Goal: Task Accomplishment & Management: Complete application form

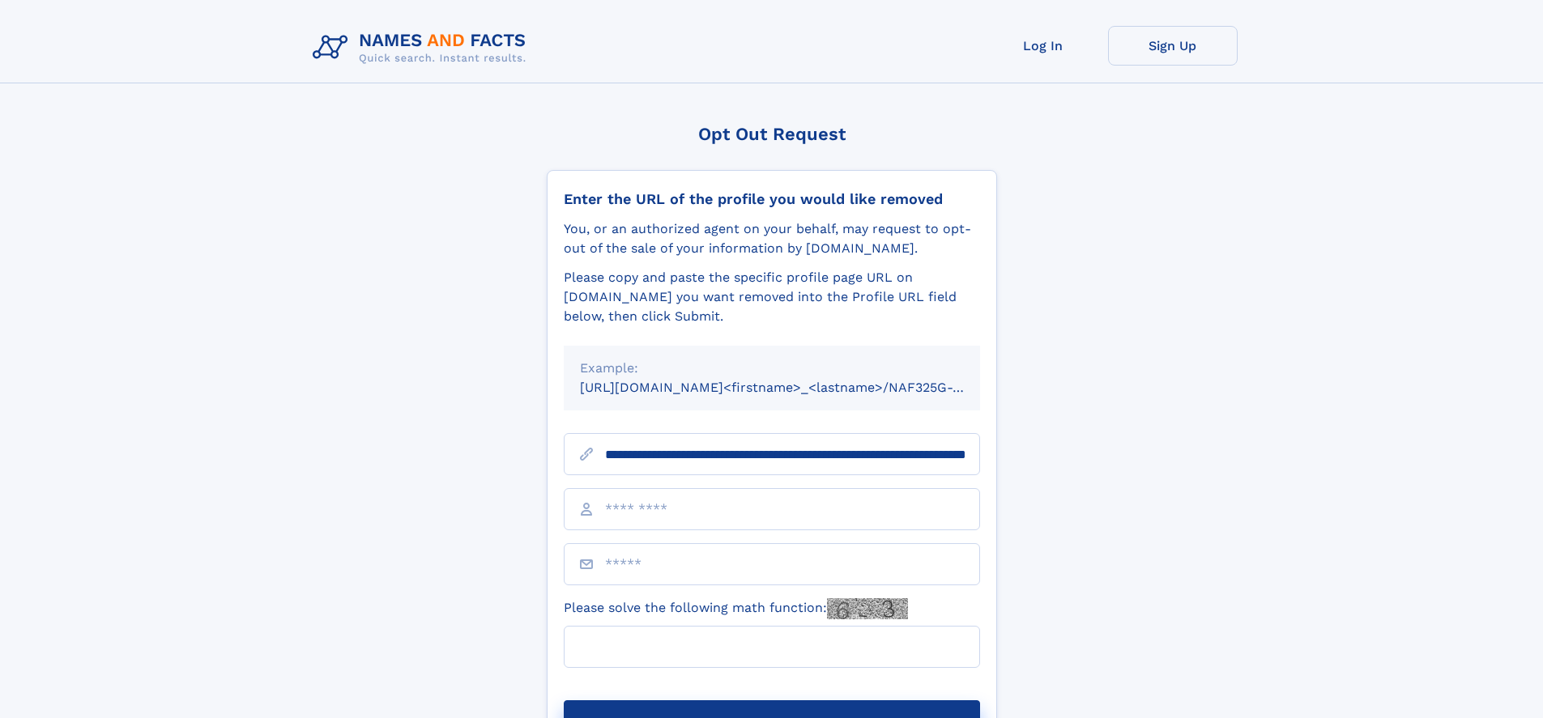
scroll to position [0, 175]
type input "**********"
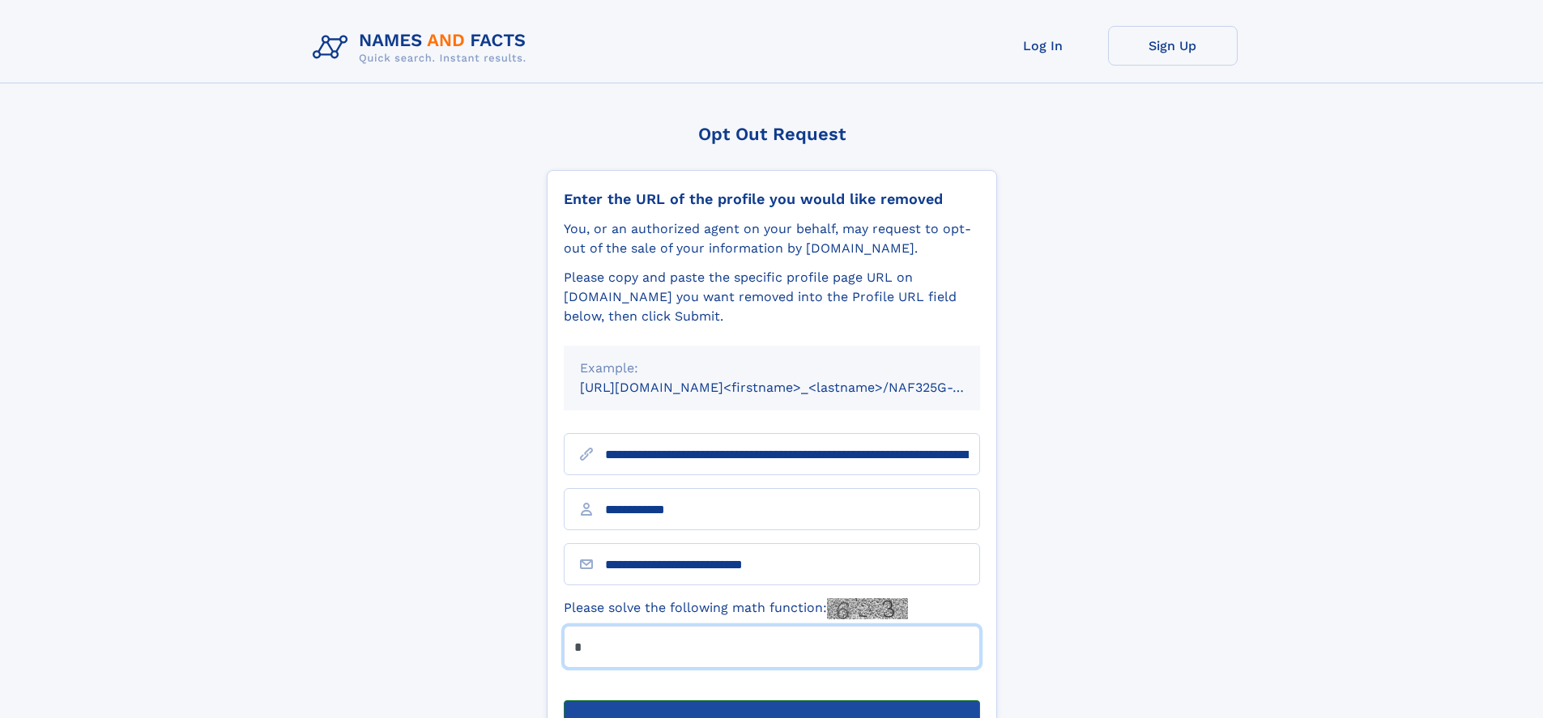
type input "*"
click at [771, 701] on button "Submit Opt Out Request" at bounding box center [772, 727] width 416 height 52
